Goal: Information Seeking & Learning: Learn about a topic

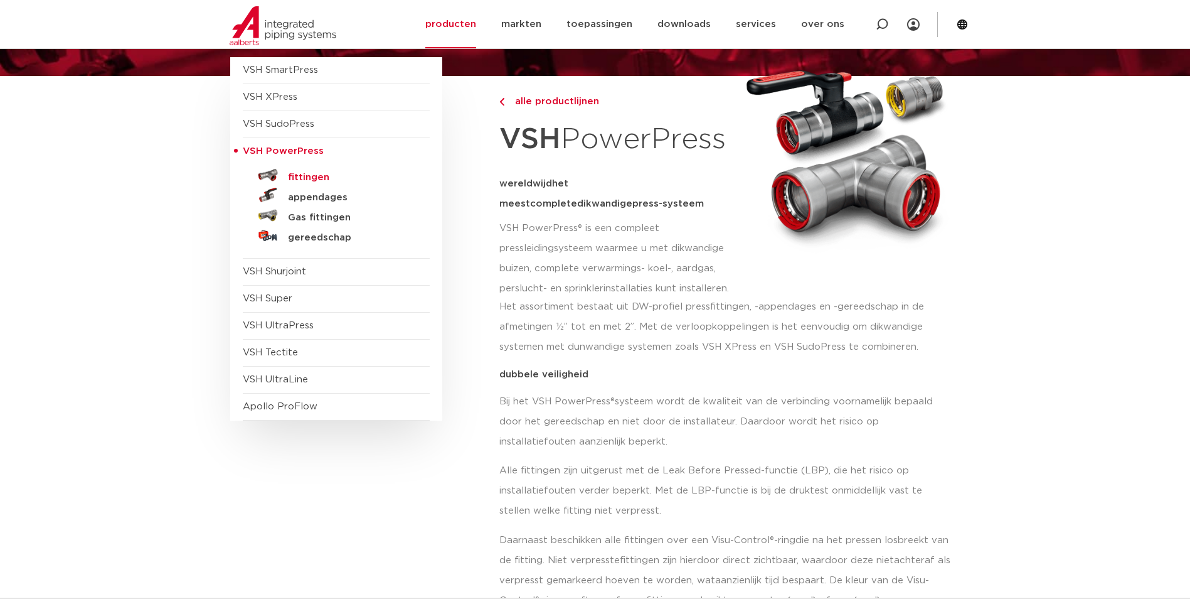
click at [309, 176] on h5 "fittingen" at bounding box center [350, 177] width 124 height 11
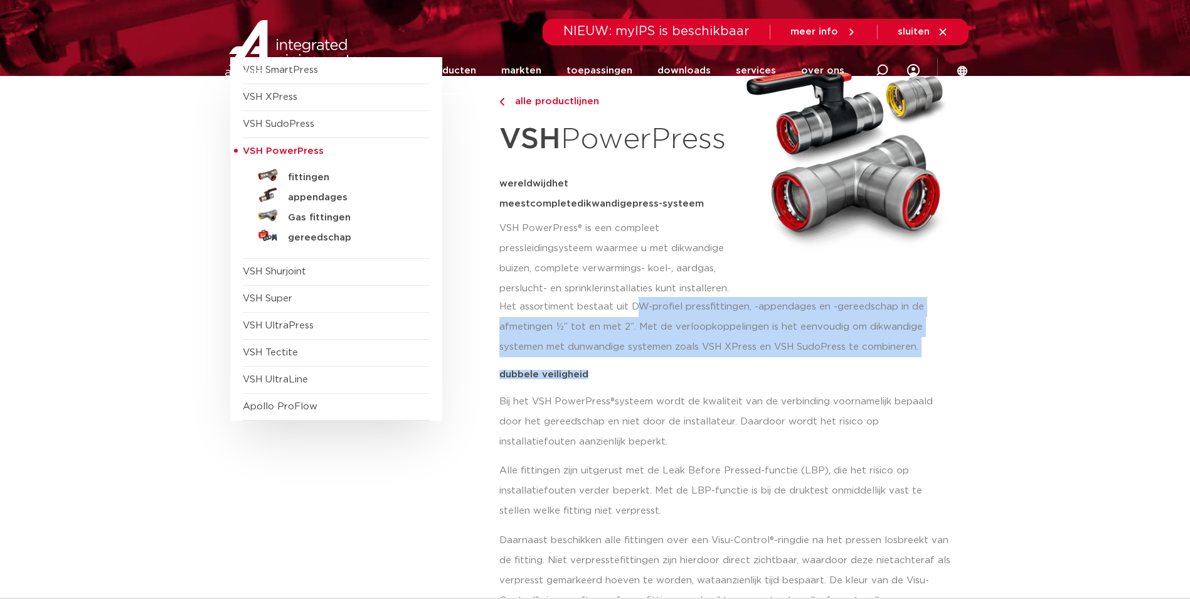
drag, startPoint x: 634, startPoint y: 316, endPoint x: 889, endPoint y: 375, distance: 261.3
click at [889, 375] on div "Het assortiment bestaat uit DW-profiel pressfittingen, -appendages en -gereedsc…" at bounding box center [725, 463] width 453 height 312
drag, startPoint x: 889, startPoint y: 375, endPoint x: 699, endPoint y: 343, distance: 192.8
click at [699, 343] on p "Het assortiment bestaat uit DW-profiel pressfittingen, -appendages en -gereedsc…" at bounding box center [725, 327] width 453 height 60
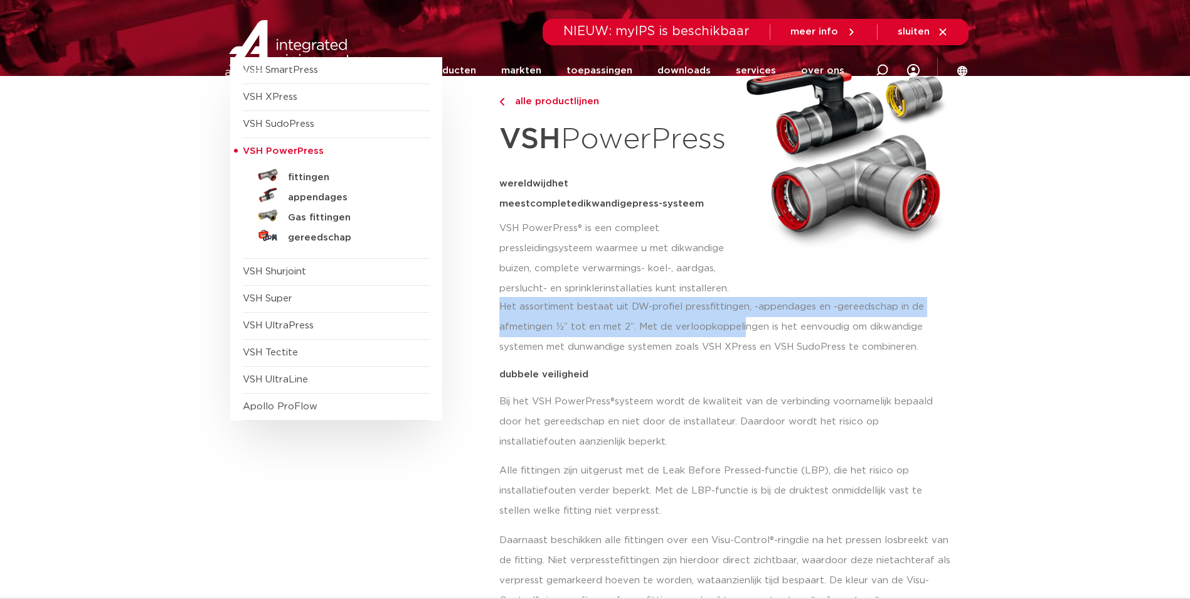
drag, startPoint x: 508, startPoint y: 307, endPoint x: 744, endPoint y: 328, distance: 237.5
click at [744, 328] on p "Het assortiment bestaat uit DW-profiel pressfittingen, -appendages en -gereedsc…" at bounding box center [725, 327] width 453 height 60
drag, startPoint x: 744, startPoint y: 328, endPoint x: 567, endPoint y: 299, distance: 179.4
click at [567, 299] on p "Het assortiment bestaat uit DW-profiel pressfittingen, -appendages en -gereedsc…" at bounding box center [725, 327] width 453 height 60
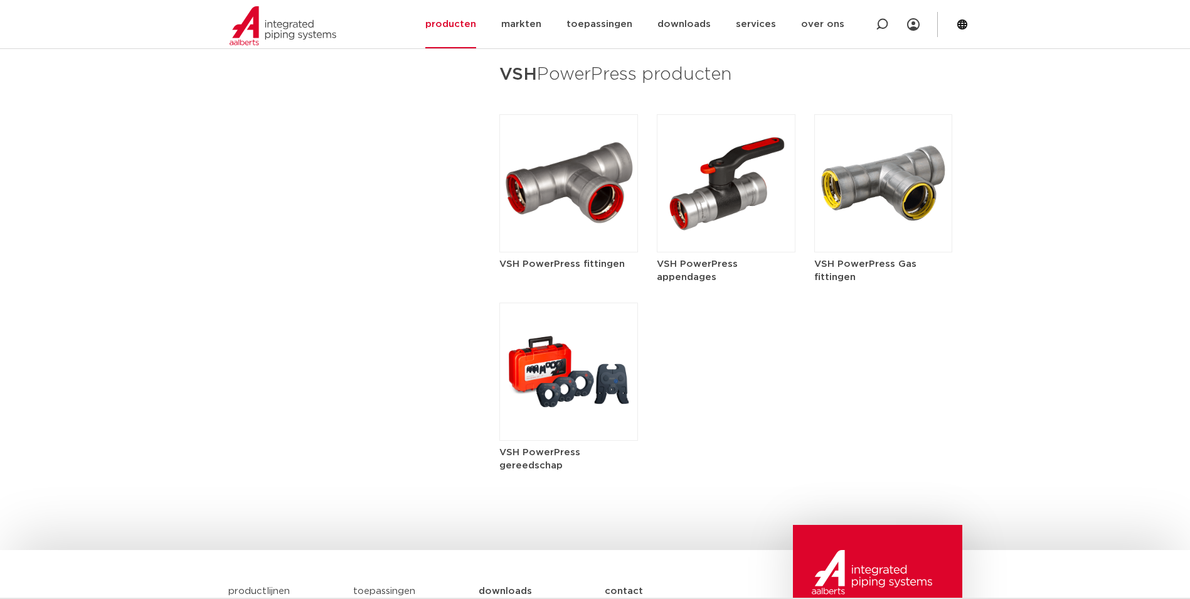
scroll to position [1694, 0]
